Goal: Information Seeking & Learning: Learn about a topic

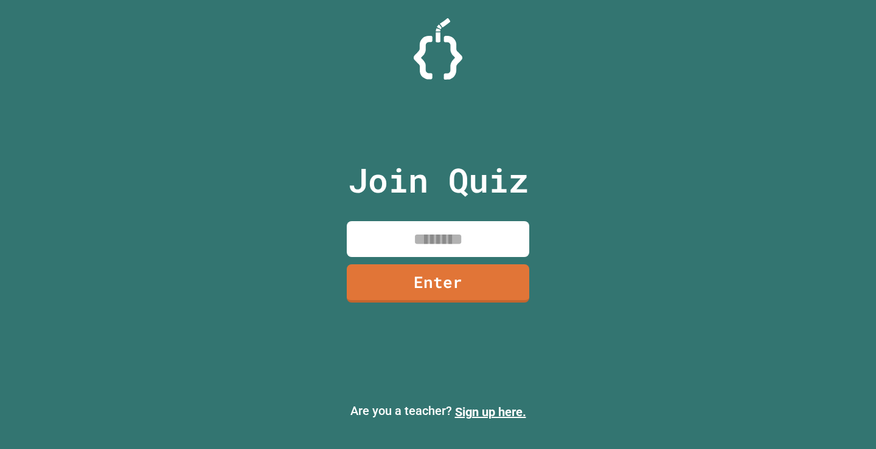
click at [432, 244] on input at bounding box center [438, 239] width 182 height 36
type input "********"
click at [445, 288] on link "Enter" at bounding box center [437, 282] width 179 height 40
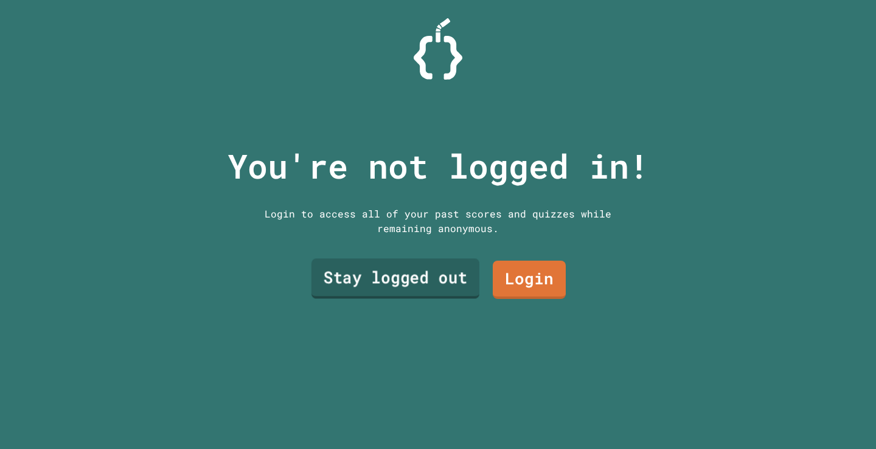
click at [423, 274] on link "Stay logged out" at bounding box center [395, 279] width 168 height 40
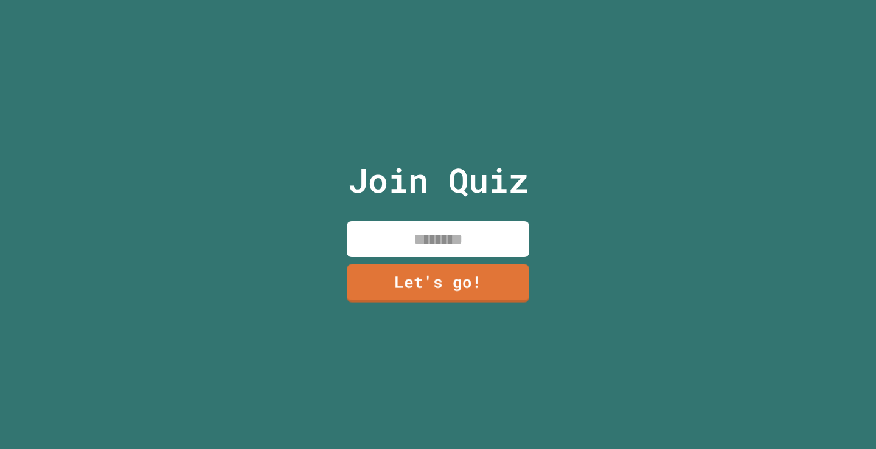
click at [471, 238] on input at bounding box center [438, 239] width 182 height 36
type input "*****"
click at [427, 277] on link "Let's go!" at bounding box center [438, 282] width 180 height 40
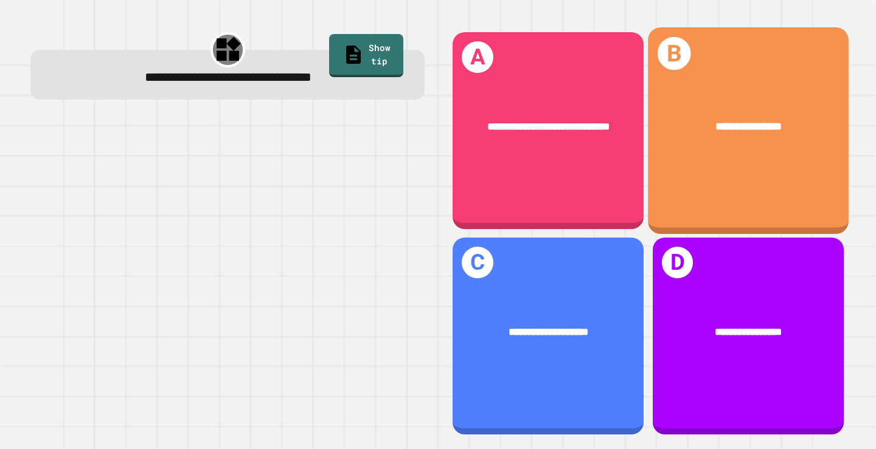
click at [747, 152] on div "**********" at bounding box center [748, 127] width 201 height 60
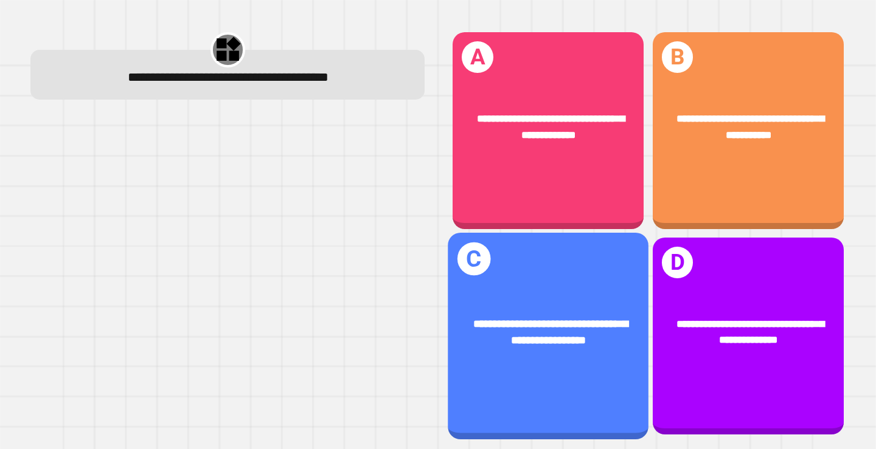
click at [595, 295] on div "**********" at bounding box center [548, 332] width 201 height 77
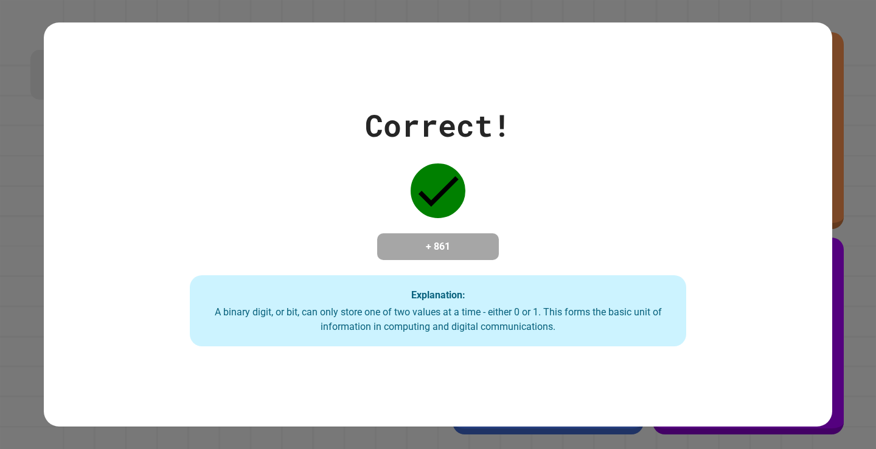
drag, startPoint x: 617, startPoint y: 75, endPoint x: 529, endPoint y: 97, distance: 90.9
click at [529, 103] on div "Correct! + 861 Explanation: A binary digit, or bit, can only store one of two v…" at bounding box center [438, 225] width 709 height 244
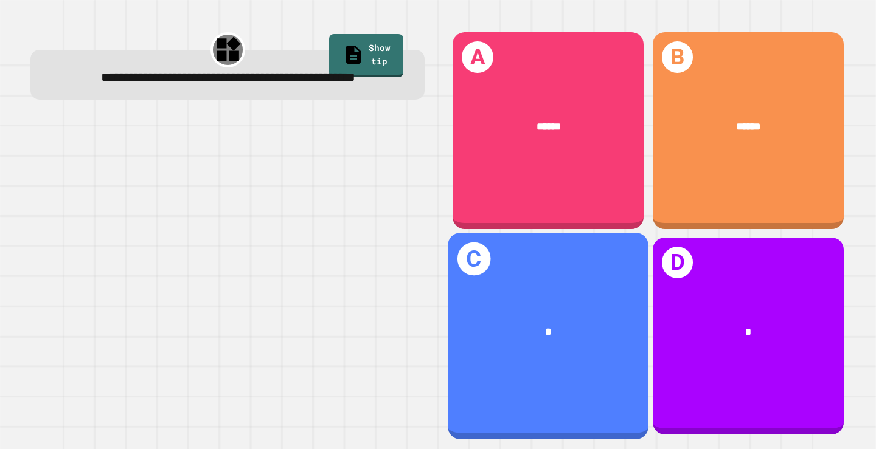
click at [557, 325] on div "*" at bounding box center [548, 333] width 156 height 17
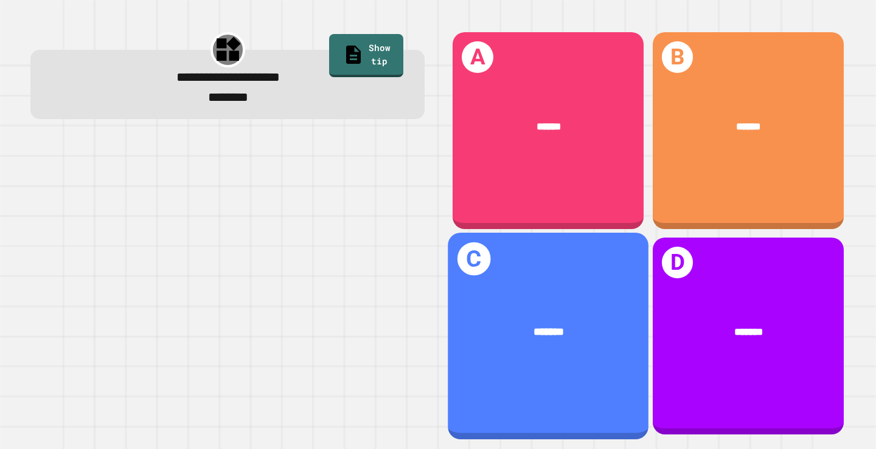
click at [549, 337] on div "*******" at bounding box center [548, 333] width 201 height 60
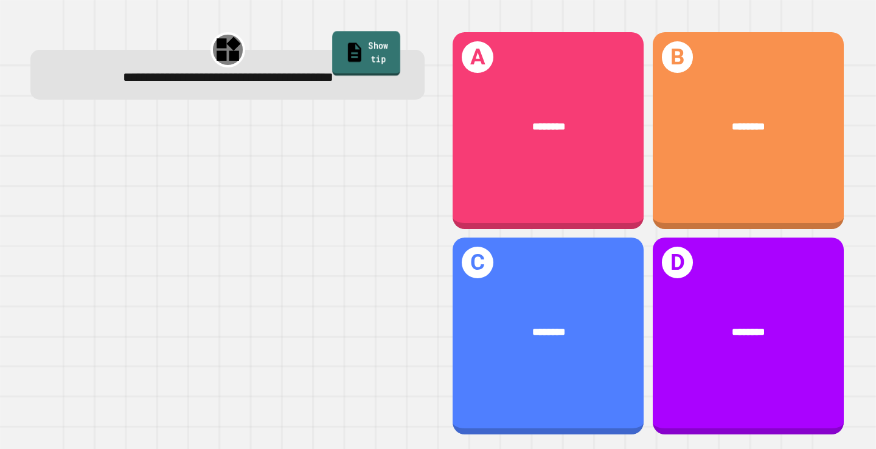
click at [355, 37] on link "Show tip" at bounding box center [366, 54] width 68 height 45
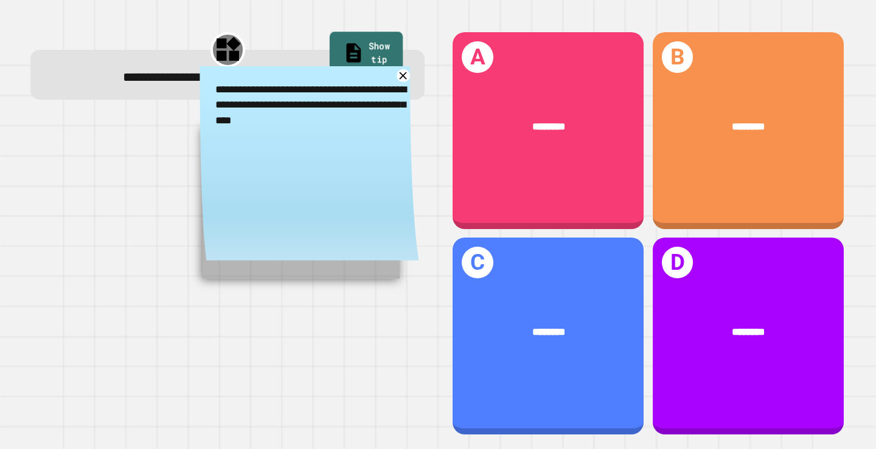
click at [355, 37] on link "Show tip" at bounding box center [367, 54] width 74 height 45
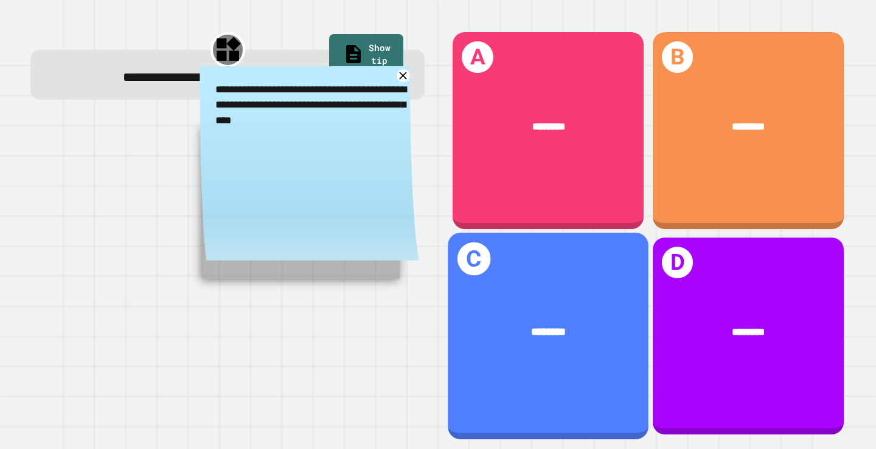
click at [574, 345] on div "********" at bounding box center [548, 333] width 201 height 60
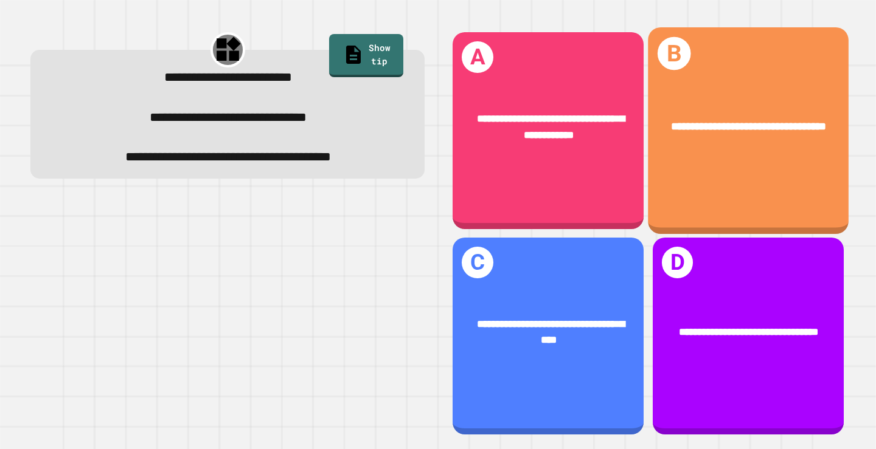
click at [720, 127] on span "**********" at bounding box center [748, 127] width 155 height 11
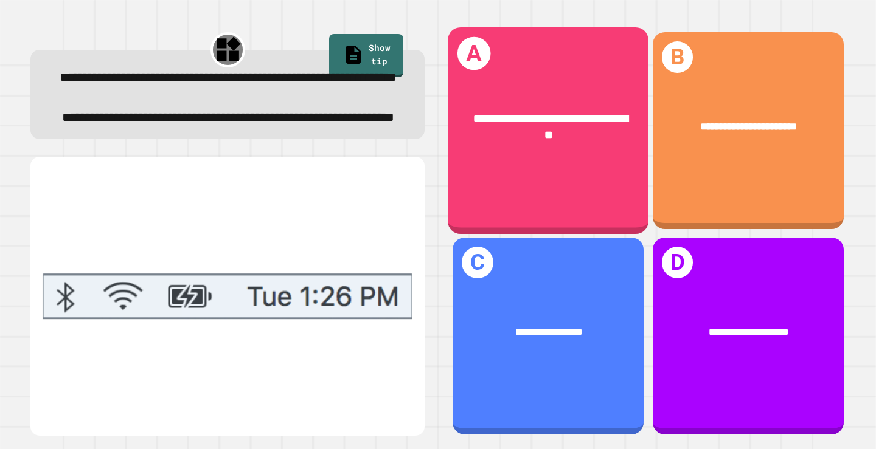
click at [513, 178] on div "**********" at bounding box center [548, 130] width 201 height 207
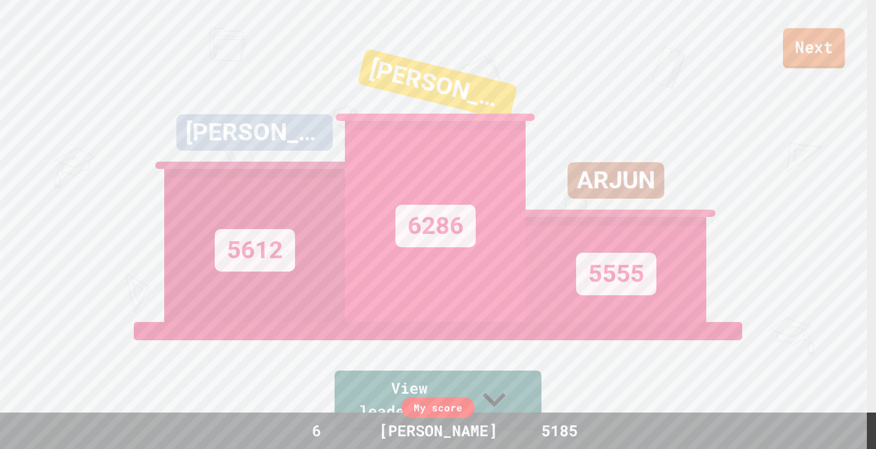
click at [801, 42] on link "Next" at bounding box center [814, 48] width 62 height 40
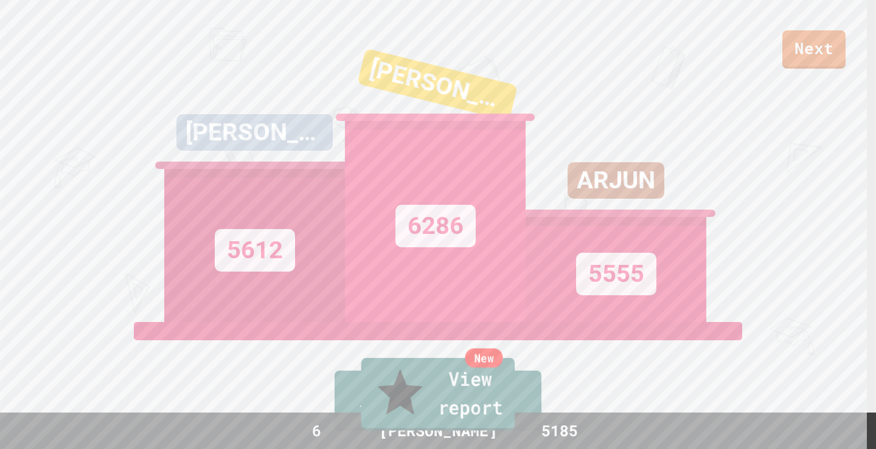
click at [499, 404] on link "New View report" at bounding box center [438, 394] width 154 height 73
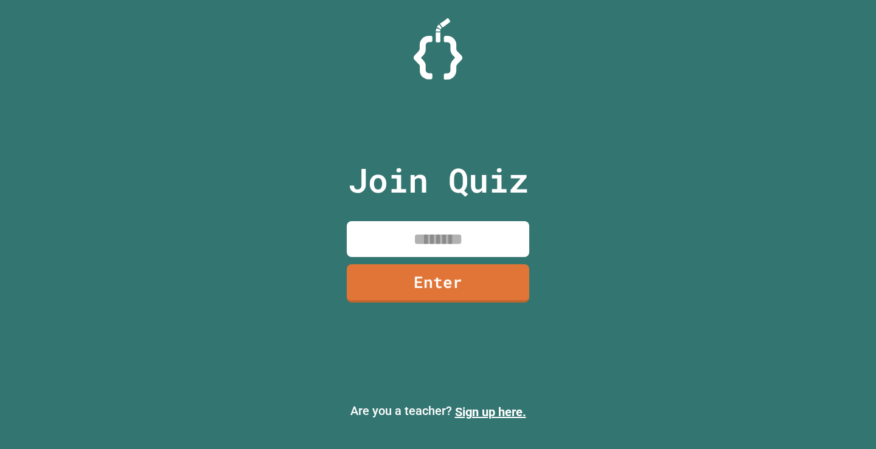
click at [454, 241] on input at bounding box center [438, 239] width 182 height 36
type input "********"
click at [421, 289] on link "Enter" at bounding box center [438, 282] width 171 height 40
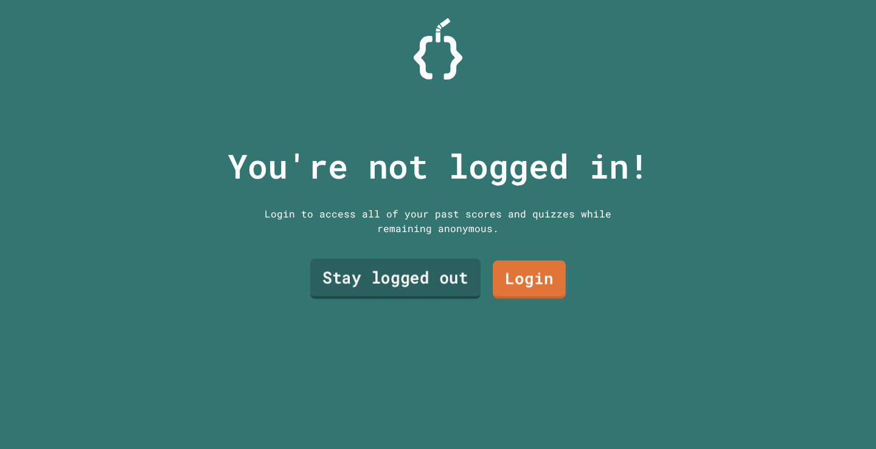
click at [436, 272] on link "Stay logged out" at bounding box center [395, 279] width 170 height 40
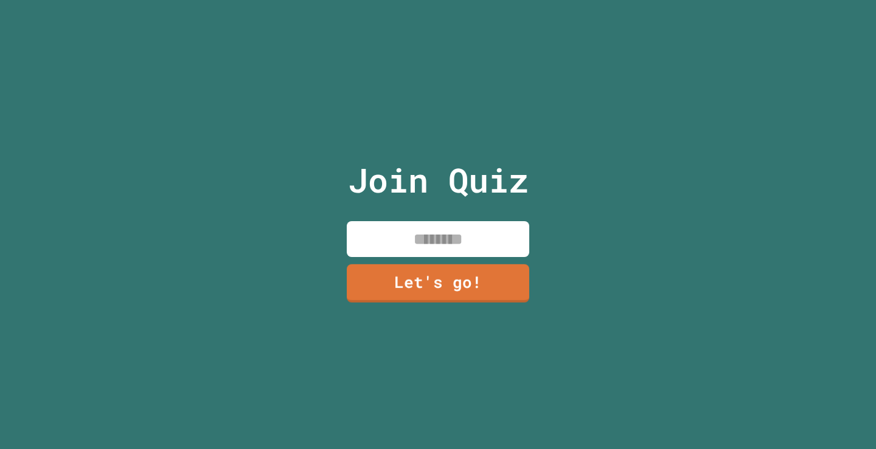
click at [440, 240] on input at bounding box center [438, 239] width 182 height 36
type input "*****"
click at [428, 279] on link "Let's go!" at bounding box center [438, 282] width 182 height 40
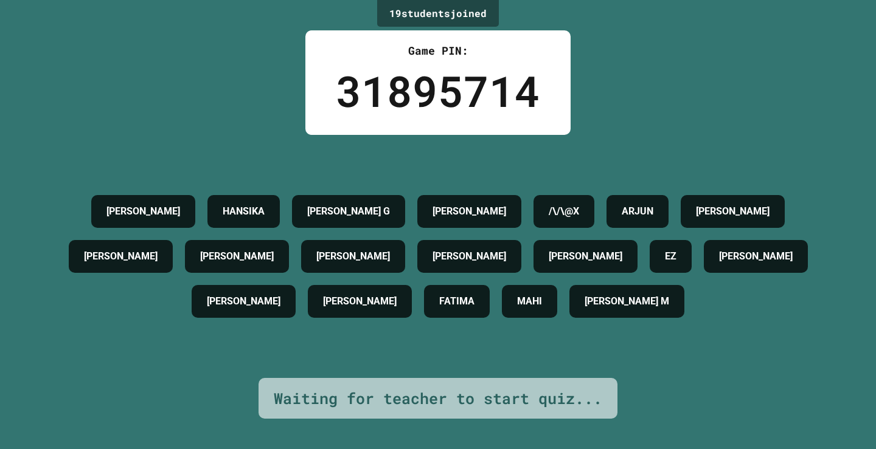
drag, startPoint x: 182, startPoint y: 346, endPoint x: 791, endPoint y: 295, distance: 610.4
click at [791, 295] on div "[PERSON_NAME] HANSIKA [PERSON_NAME] G [PERSON_NAME] /\/\@X ARJUN [PERSON_NAME] …" at bounding box center [437, 256] width 815 height 135
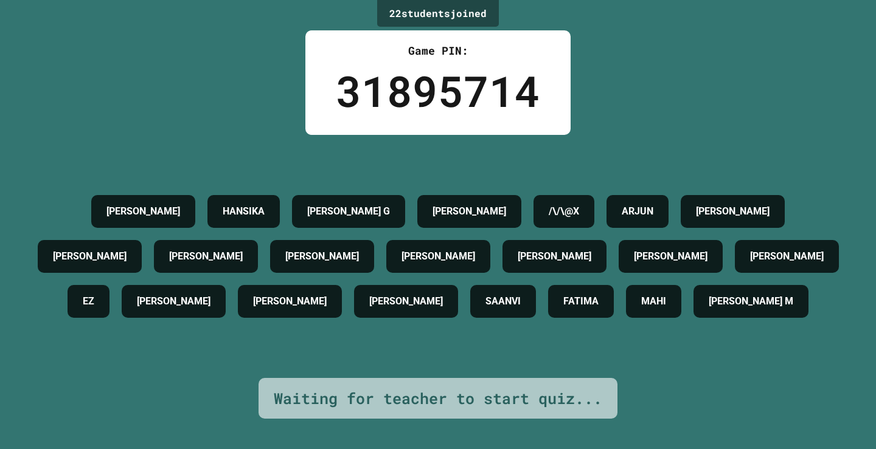
drag, startPoint x: 697, startPoint y: 110, endPoint x: 790, endPoint y: 89, distance: 95.3
click at [790, 89] on div "22 student s joined Game PIN: 31895714 [PERSON_NAME] HANSIKA [PERSON_NAME] G [P…" at bounding box center [438, 224] width 876 height 449
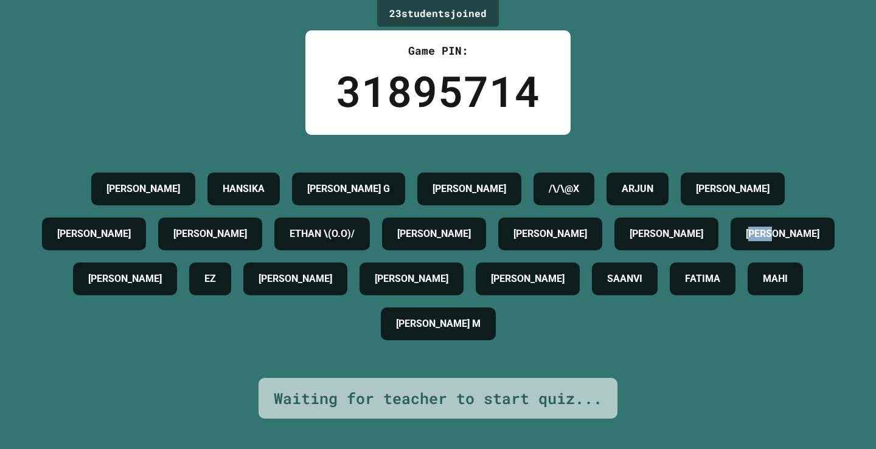
drag, startPoint x: 92, startPoint y: 337, endPoint x: 154, endPoint y: 375, distance: 72.9
click at [154, 375] on div "23 student s joined Game PIN: 31895714 [PERSON_NAME] HANSIKA [PERSON_NAME] G [P…" at bounding box center [438, 224] width 876 height 449
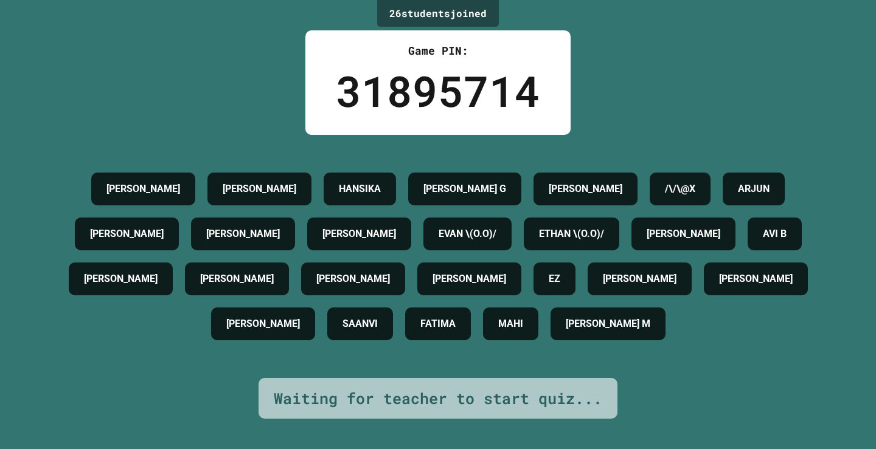
drag, startPoint x: 706, startPoint y: 121, endPoint x: 618, endPoint y: 88, distance: 94.3
click at [618, 88] on div "26 student s joined Game PIN: 31895714 [PERSON_NAME] [PERSON_NAME] P HANSIKA [P…" at bounding box center [438, 224] width 876 height 449
drag, startPoint x: 618, startPoint y: 88, endPoint x: 634, endPoint y: 43, distance: 47.3
click at [634, 43] on div "26 student s joined Game PIN: 31895714 [PERSON_NAME] [PERSON_NAME] P HANSIKA [P…" at bounding box center [438, 224] width 876 height 449
click at [612, 45] on div "26 student s joined Game PIN: 31895714 [PERSON_NAME] [PERSON_NAME] P HANSIKA [P…" at bounding box center [438, 224] width 876 height 449
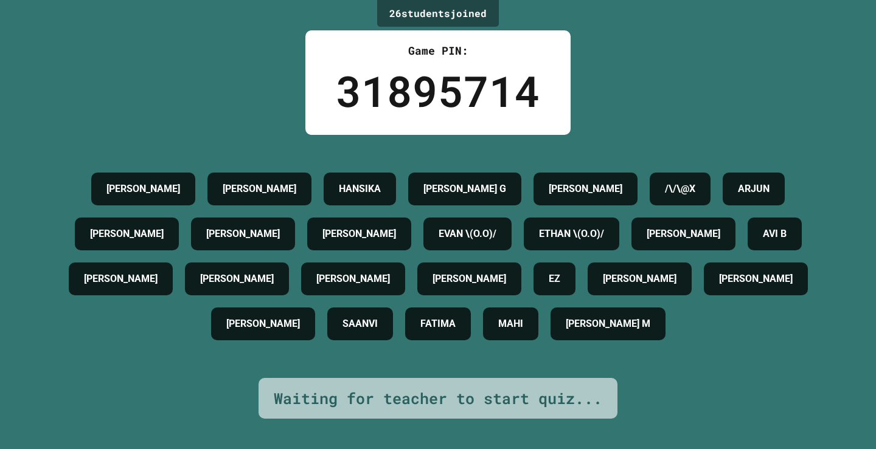
drag, startPoint x: 144, startPoint y: 124, endPoint x: 137, endPoint y: 86, distance: 39.0
click at [137, 86] on div "26 student s joined Game PIN: 31895714 [PERSON_NAME] [PERSON_NAME] P HANSIKA [P…" at bounding box center [438, 224] width 876 height 449
click at [49, 380] on div "26 student s joined Game PIN: 31895714 [PERSON_NAME] [PERSON_NAME] P HANSIKA [P…" at bounding box center [438, 224] width 876 height 449
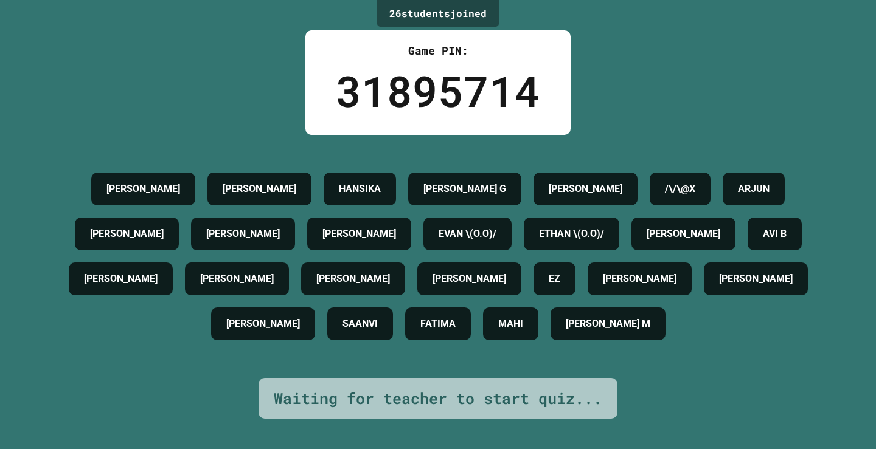
click at [49, 380] on div "26 student s joined Game PIN: 31895714 [PERSON_NAME] [PERSON_NAME] P HANSIKA [P…" at bounding box center [438, 224] width 876 height 449
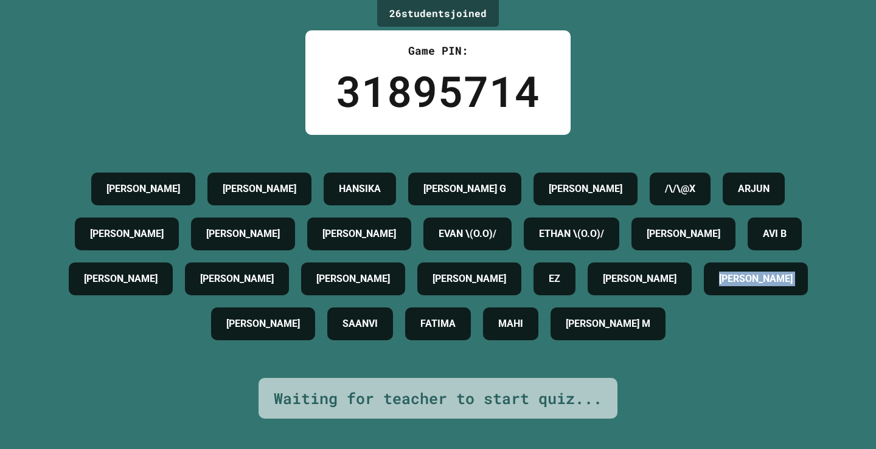
click at [49, 380] on div "26 student s joined Game PIN: 31895714 [PERSON_NAME] [PERSON_NAME] P HANSIKA [P…" at bounding box center [438, 224] width 876 height 449
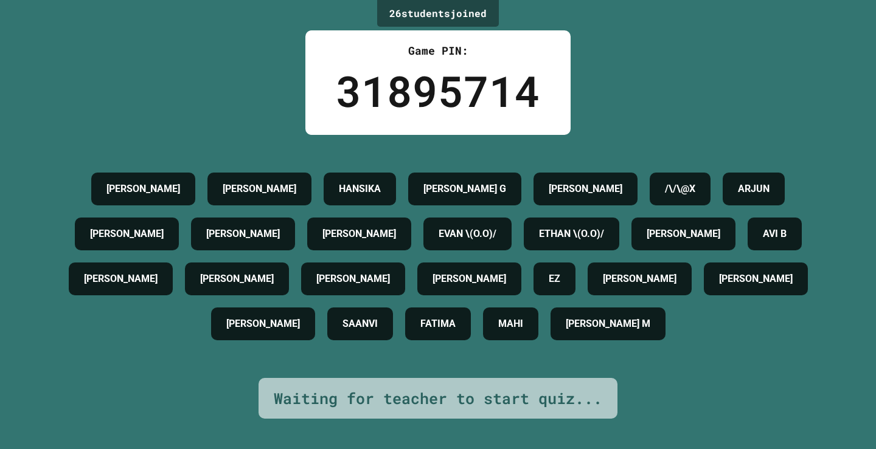
click at [49, 380] on div "26 student s joined Game PIN: 31895714 [PERSON_NAME] [PERSON_NAME] P HANSIKA [P…" at bounding box center [438, 224] width 876 height 449
drag, startPoint x: 49, startPoint y: 380, endPoint x: 47, endPoint y: 386, distance: 6.6
click at [47, 386] on div "26 student s joined Game PIN: 31895714 [PERSON_NAME] [PERSON_NAME] P HANSIKA [P…" at bounding box center [438, 224] width 876 height 449
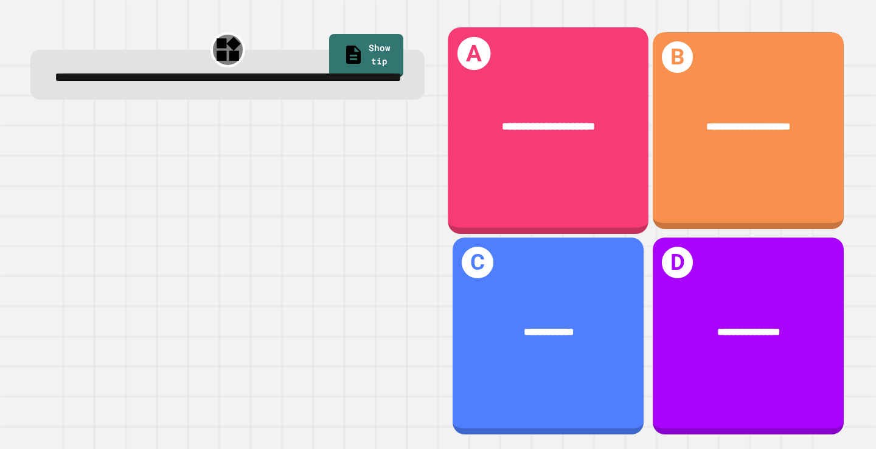
click at [567, 190] on div "**********" at bounding box center [548, 130] width 201 height 207
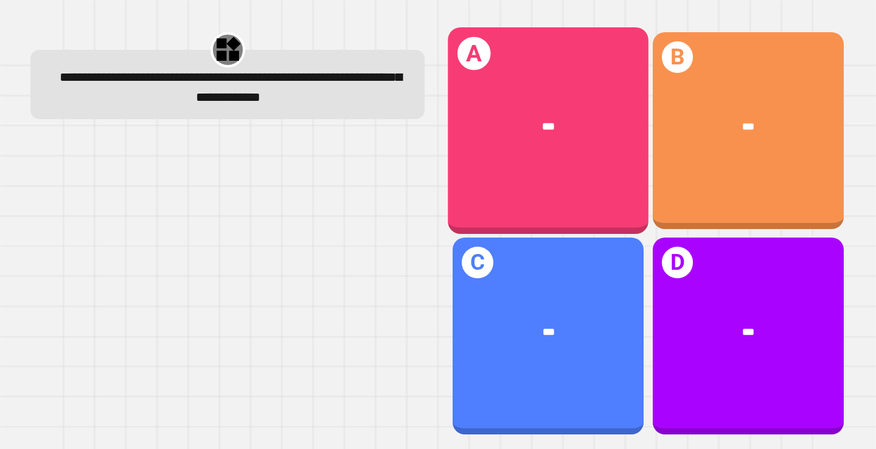
click at [564, 136] on div "***" at bounding box center [548, 127] width 201 height 60
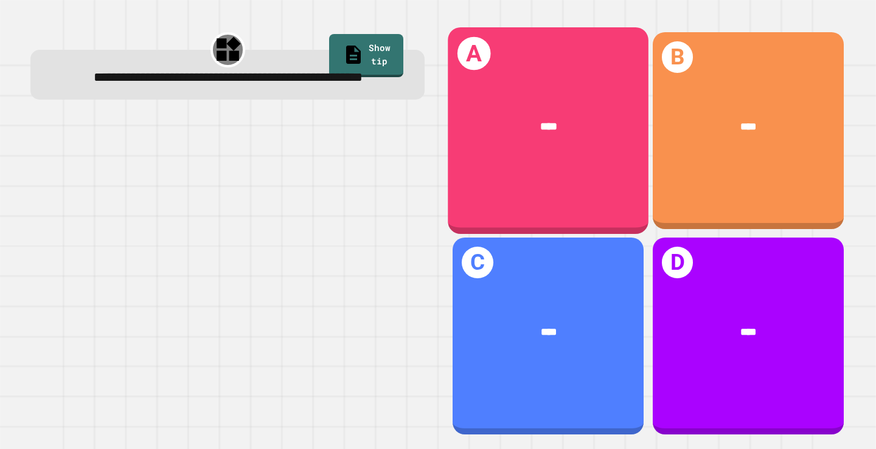
click at [540, 122] on span "****" at bounding box center [548, 127] width 16 height 11
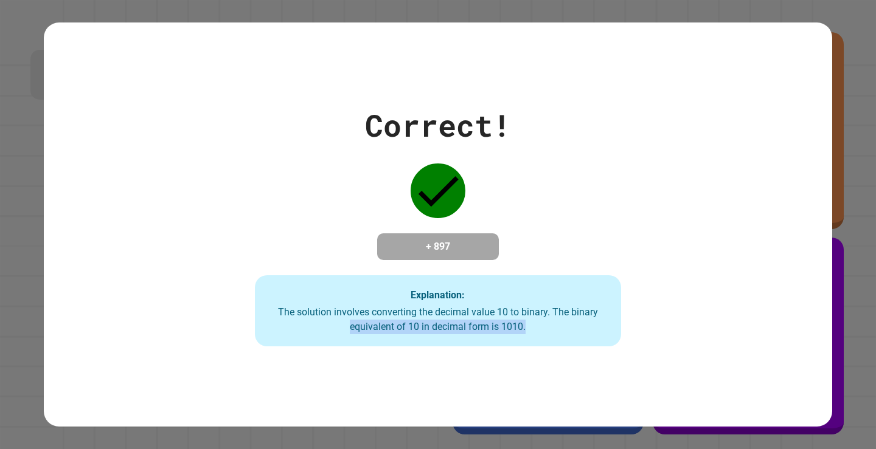
drag, startPoint x: 298, startPoint y: 339, endPoint x: 586, endPoint y: 345, distance: 288.3
click at [586, 345] on div "Explanation: The solution involves converting the decimal value 10 to binary. T…" at bounding box center [438, 312] width 366 height 72
drag, startPoint x: 597, startPoint y: 315, endPoint x: 303, endPoint y: 357, distance: 296.1
click at [303, 357] on div "Correct! + 897 Explanation: The solution involves converting the decimal value …" at bounding box center [438, 225] width 788 height 404
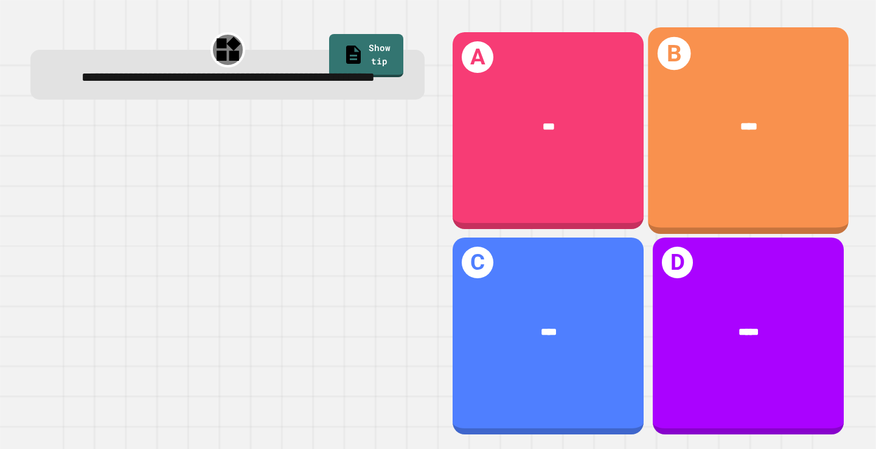
click at [710, 162] on div "B ****" at bounding box center [748, 130] width 201 height 207
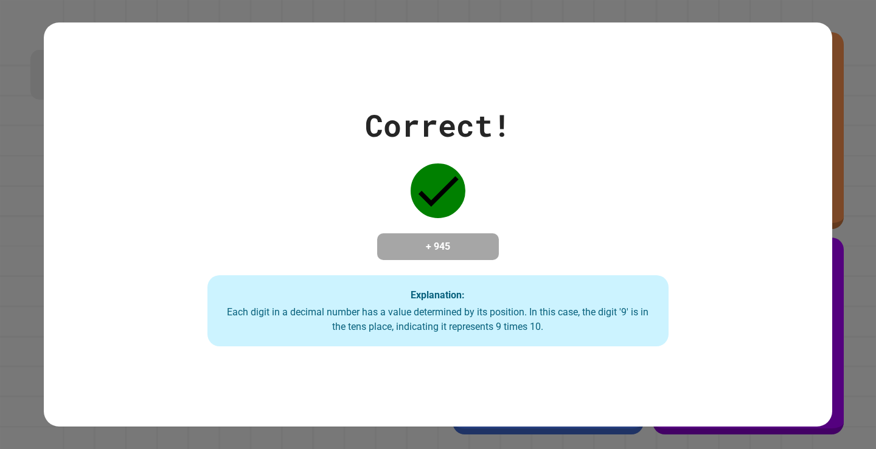
drag, startPoint x: 249, startPoint y: 201, endPoint x: 203, endPoint y: 213, distance: 48.5
click at [203, 213] on div "Correct! + 945 Explanation: Each digit in a decimal number has a value determin…" at bounding box center [437, 225] width 659 height 244
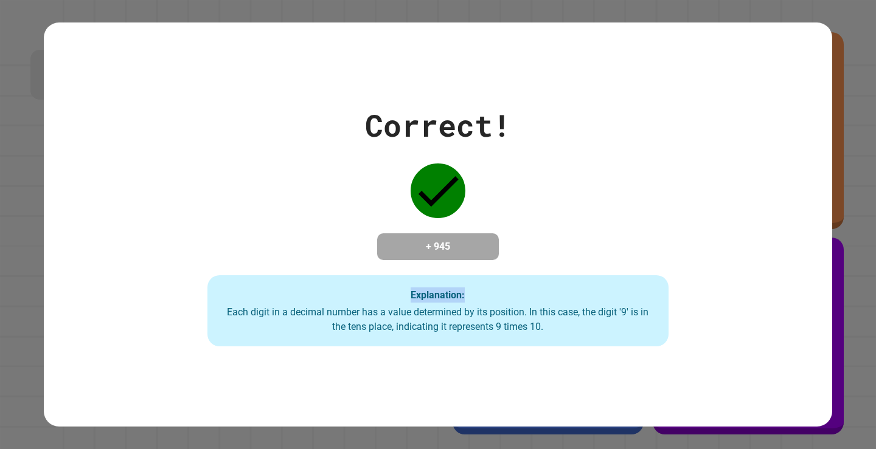
drag, startPoint x: 203, startPoint y: 213, endPoint x: 176, endPoint y: 177, distance: 44.9
click at [176, 177] on div "Correct! + 945 Explanation: Each digit in a decimal number has a value determin…" at bounding box center [437, 225] width 659 height 244
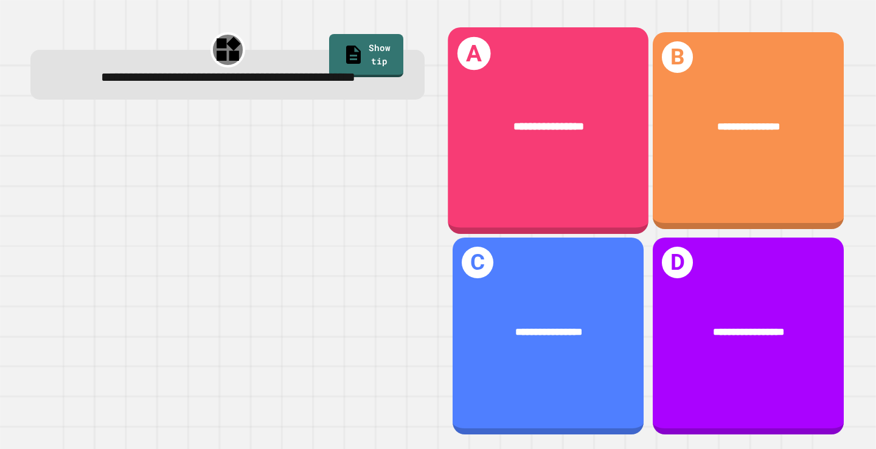
click at [491, 151] on div "**********" at bounding box center [548, 127] width 201 height 60
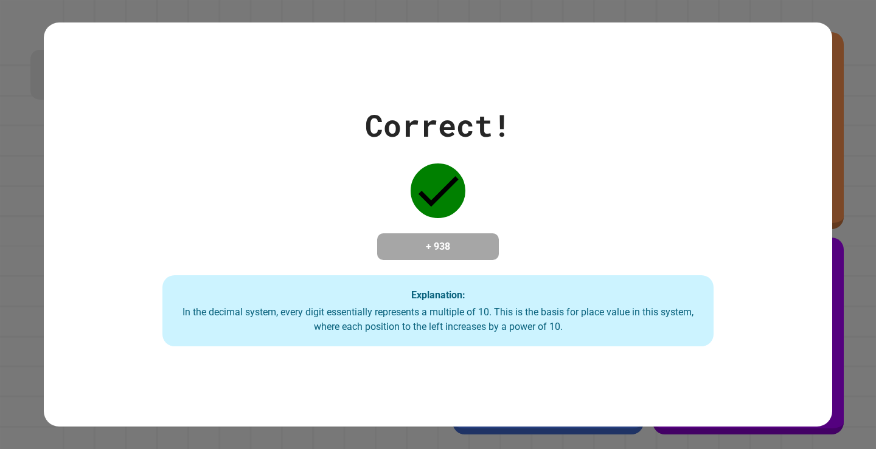
click at [306, 252] on div "Correct! + 938 Explanation: In the decimal system, every digit essentially repr…" at bounding box center [438, 225] width 786 height 244
drag, startPoint x: 306, startPoint y: 252, endPoint x: 301, endPoint y: 151, distance: 101.7
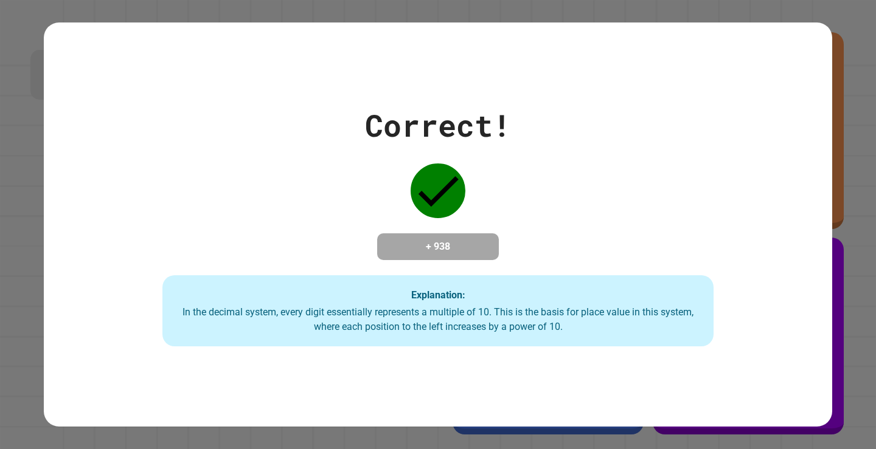
click at [301, 151] on div "Correct! + 938 Explanation: In the decimal system, every digit essentially repr…" at bounding box center [438, 225] width 786 height 244
drag, startPoint x: 136, startPoint y: 227, endPoint x: 515, endPoint y: 111, distance: 396.5
click at [515, 111] on div "Correct! + 938 Explanation: In the decimal system, every digit essentially repr…" at bounding box center [438, 225] width 786 height 244
click at [732, 173] on div "Correct! + 938 Explanation: In the decimal system, every digit essentially repr…" at bounding box center [438, 225] width 786 height 244
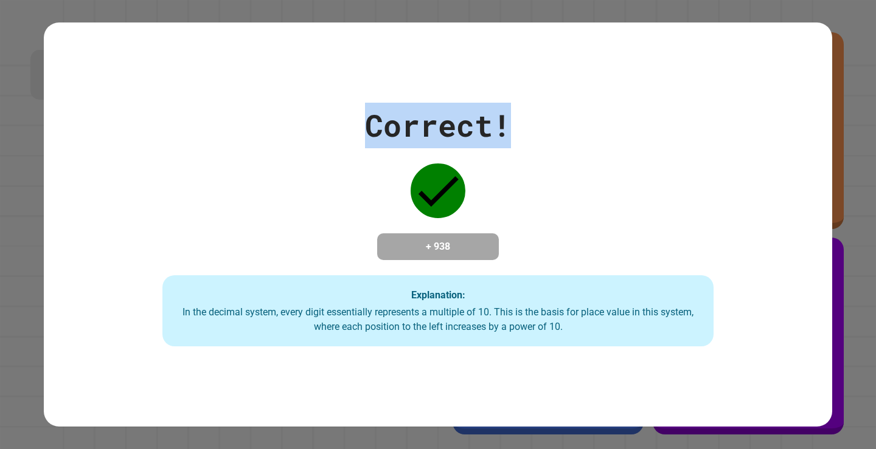
drag, startPoint x: 360, startPoint y: 122, endPoint x: 587, endPoint y: 106, distance: 227.5
click at [587, 106] on div "Correct! + 938 Explanation: In the decimal system, every digit essentially repr…" at bounding box center [438, 225] width 786 height 244
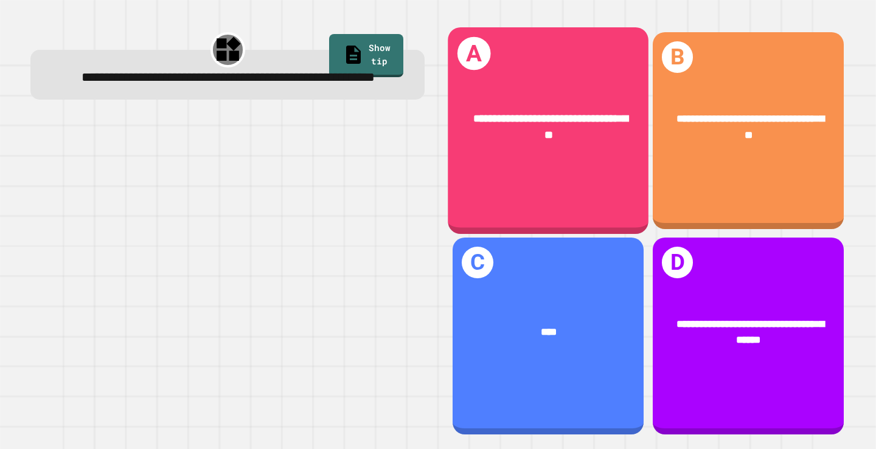
click at [500, 180] on div "**********" at bounding box center [548, 130] width 201 height 207
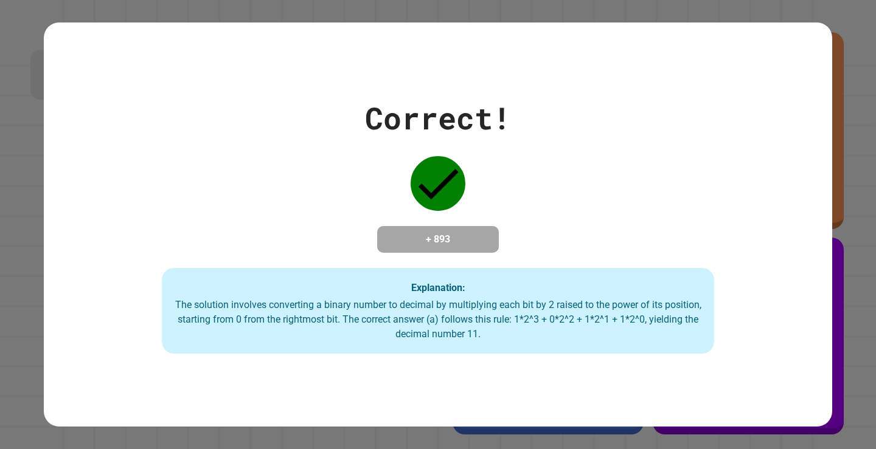
drag, startPoint x: 589, startPoint y: 162, endPoint x: 567, endPoint y: 160, distance: 22.0
click at [567, 160] on div "Correct! + 893 Explanation: The solution involves converting a binary number to…" at bounding box center [438, 224] width 788 height 259
drag, startPoint x: 567, startPoint y: 160, endPoint x: 510, endPoint y: 160, distance: 57.8
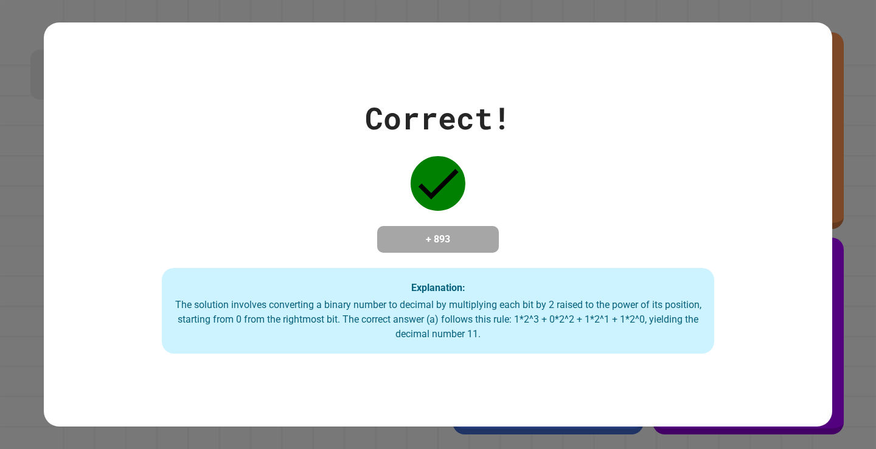
click at [510, 160] on div "Correct! + 893 Explanation: The solution involves converting a binary number to…" at bounding box center [438, 224] width 788 height 259
drag, startPoint x: 510, startPoint y: 159, endPoint x: 237, endPoint y: 180, distance: 273.3
click at [237, 180] on div "Correct! + 893 Explanation: The solution involves converting a binary number to…" at bounding box center [438, 224] width 788 height 259
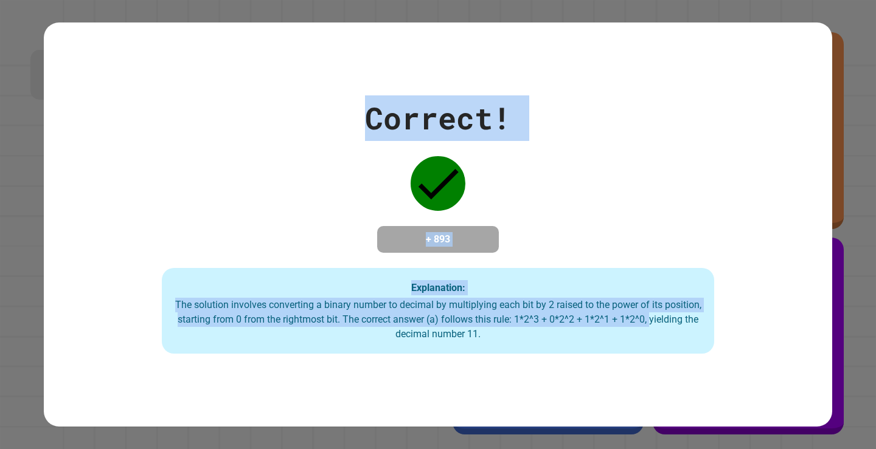
drag, startPoint x: 67, startPoint y: 383, endPoint x: 237, endPoint y: 55, distance: 369.1
click at [237, 55] on div "Correct! + 893 Explanation: The solution involves converting a binary number to…" at bounding box center [438, 225] width 788 height 404
drag, startPoint x: 207, startPoint y: 115, endPoint x: 142, endPoint y: 131, distance: 67.0
click at [142, 131] on div "Correct! + 893 Explanation: The solution involves converting a binary number to…" at bounding box center [438, 224] width 788 height 259
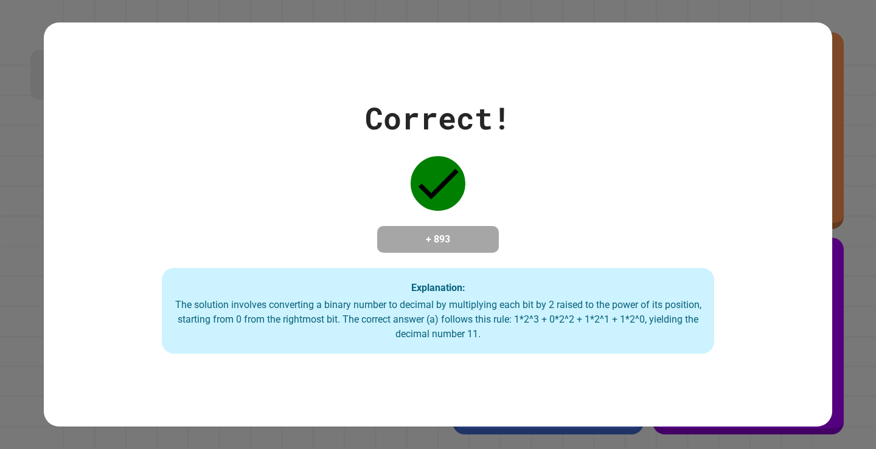
drag, startPoint x: 383, startPoint y: 192, endPoint x: 496, endPoint y: 178, distance: 113.9
click at [496, 178] on div "Correct! + 893 Explanation: The solution involves converting a binary number to…" at bounding box center [438, 224] width 788 height 259
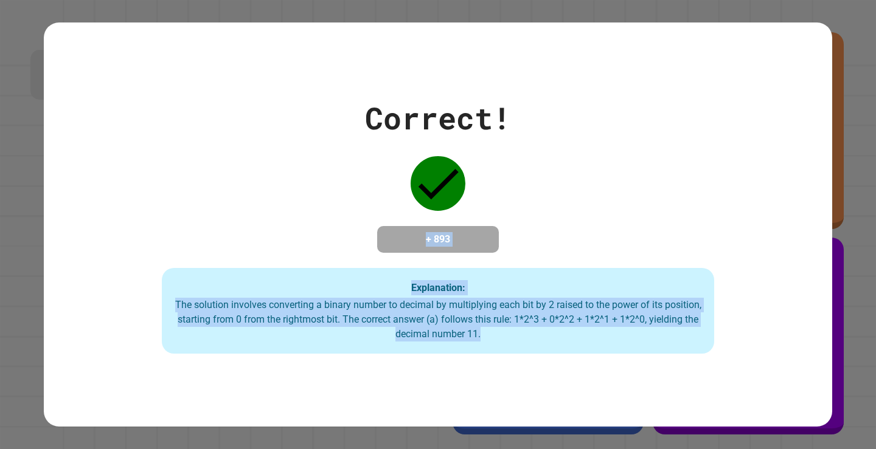
drag, startPoint x: 521, startPoint y: 117, endPoint x: 549, endPoint y: 343, distance: 227.4
click at [549, 343] on div "Correct! + 893 Explanation: The solution involves converting a binary number to…" at bounding box center [438, 224] width 788 height 259
drag, startPoint x: 550, startPoint y: 223, endPoint x: 543, endPoint y: 178, distance: 45.6
click at [543, 178] on div "Correct! + 893 Explanation: The solution involves converting a binary number to…" at bounding box center [438, 224] width 788 height 259
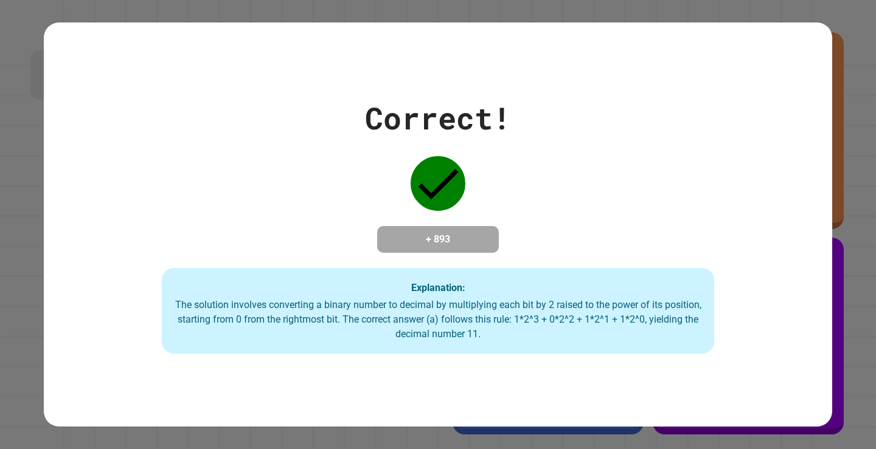
click at [512, 81] on div "Correct! + 893 Explanation: The solution involves converting a binary number to…" at bounding box center [438, 225] width 788 height 404
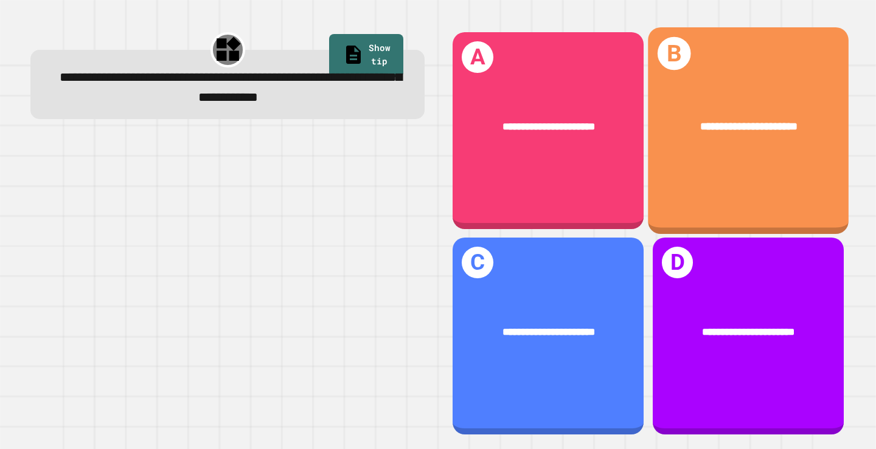
click at [673, 161] on div "**********" at bounding box center [748, 130] width 201 height 207
